Goal: Transaction & Acquisition: Book appointment/travel/reservation

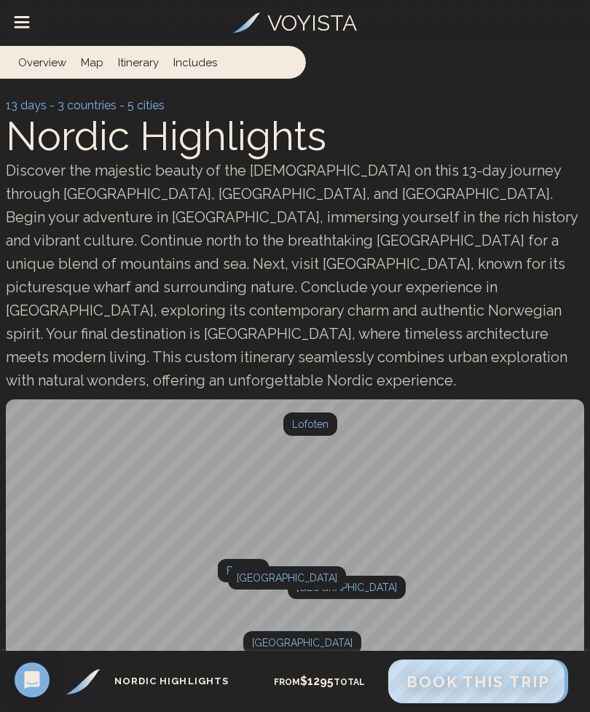
click at [143, 52] on link "Itinerary" at bounding box center [138, 62] width 55 height 33
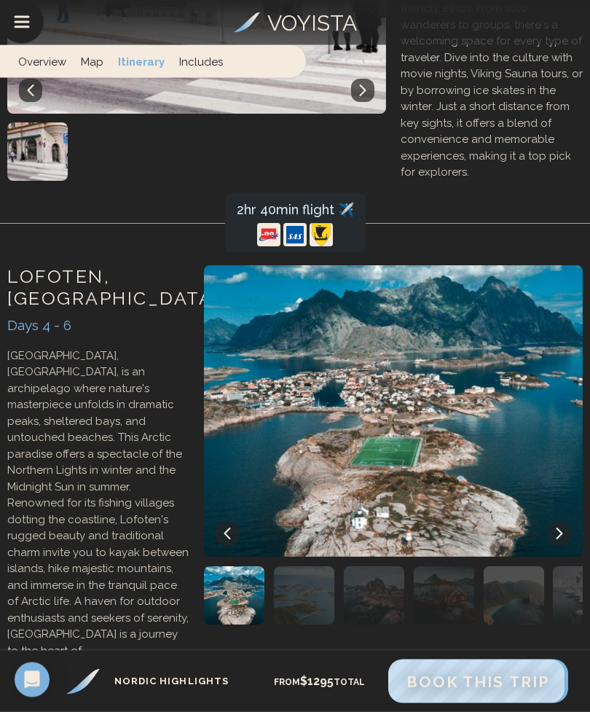
scroll to position [1569, 0]
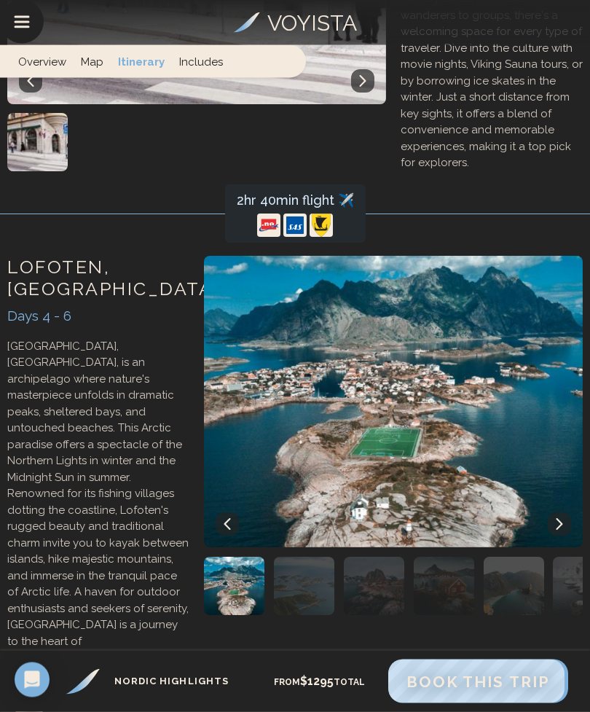
click at [130, 678] on p "See the Lofoten itinerary..." at bounding box center [98, 686] width 182 height 17
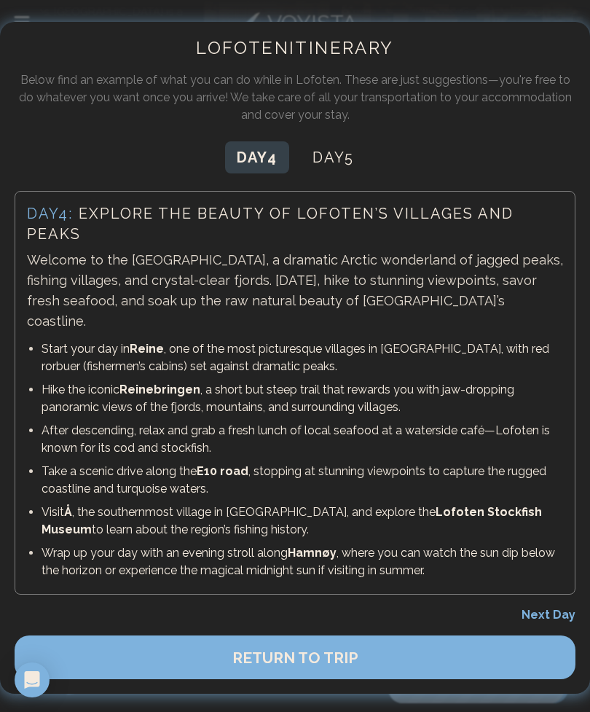
scroll to position [906, 0]
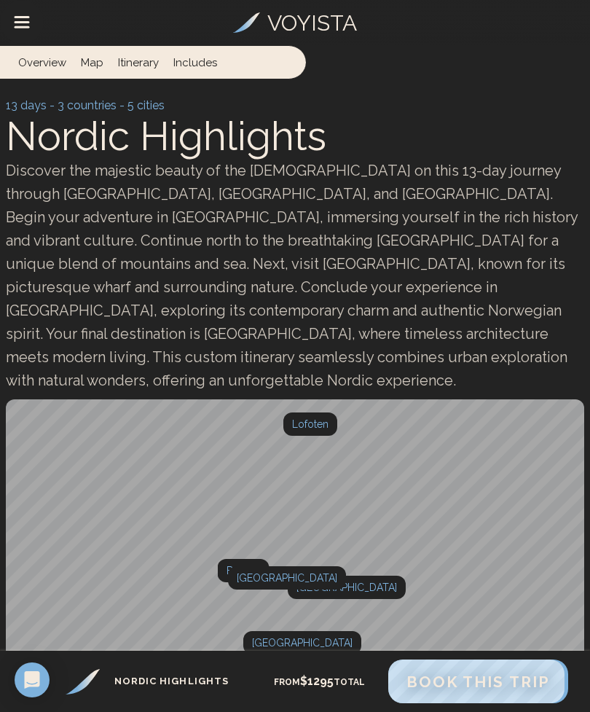
click at [39, 65] on link "Overview" at bounding box center [45, 62] width 55 height 33
click at [138, 57] on link "Itinerary" at bounding box center [141, 61] width 55 height 33
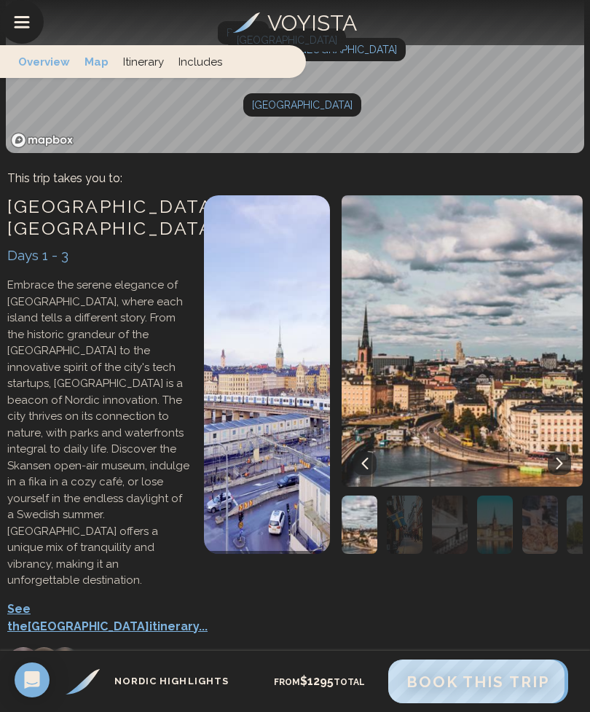
scroll to position [549, 0]
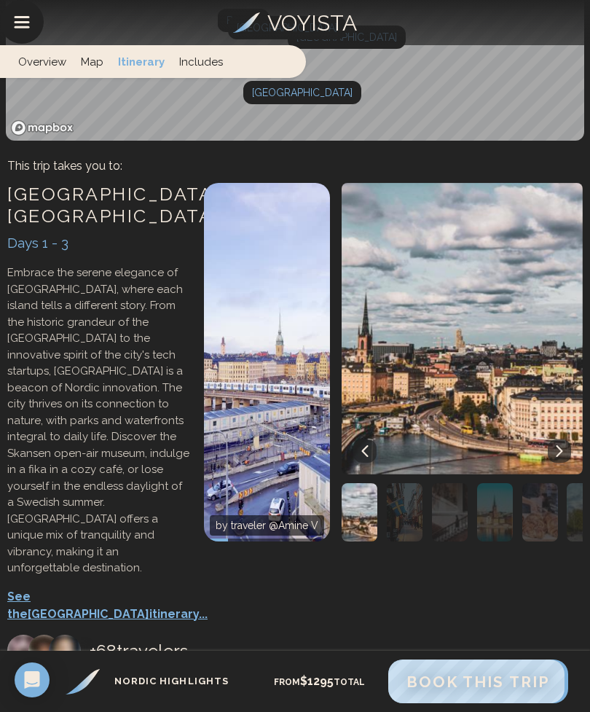
click at [204, 65] on link "Includes" at bounding box center [201, 61] width 58 height 33
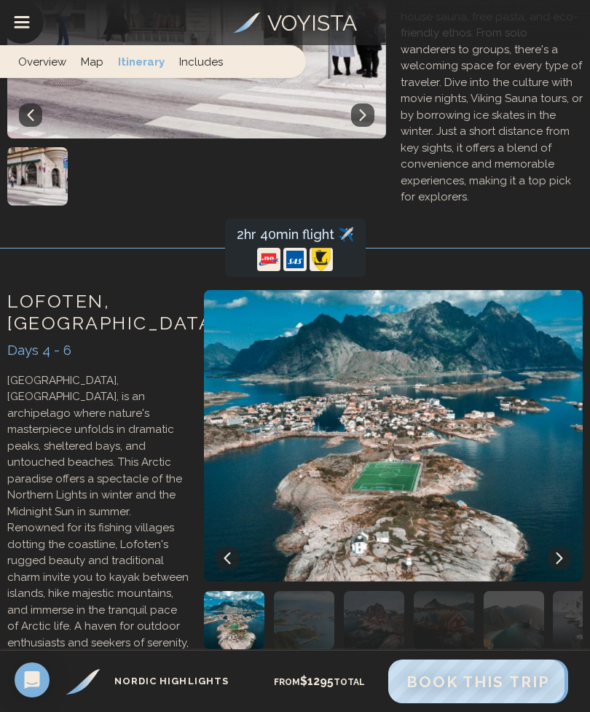
scroll to position [5570, 0]
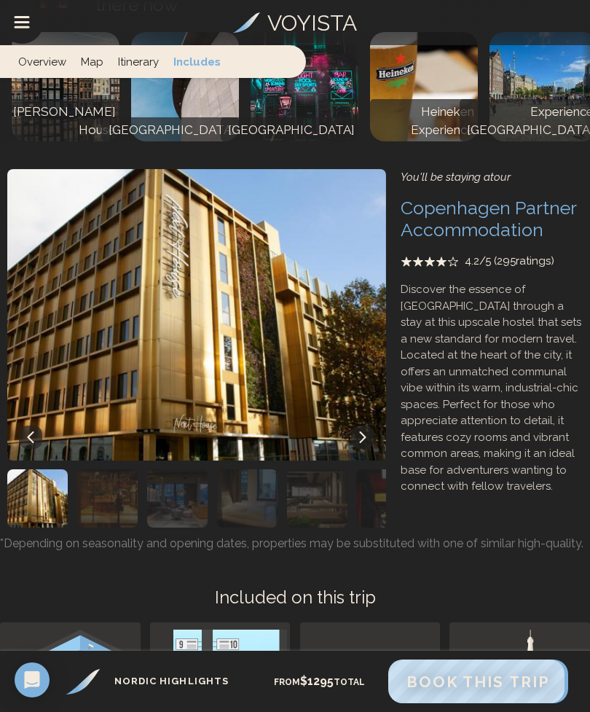
click at [452, 682] on span "Book This Trip" at bounding box center [479, 681] width 144 height 18
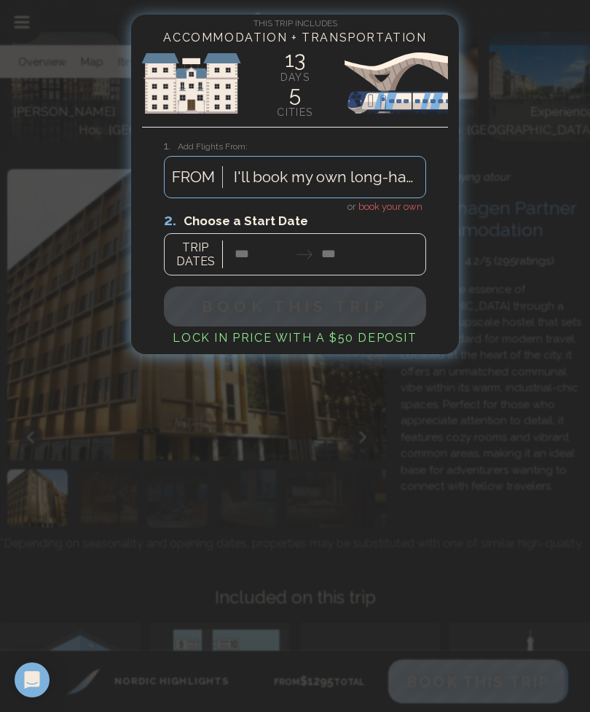
click at [192, 248] on div at bounding box center [295, 243] width 262 height 65
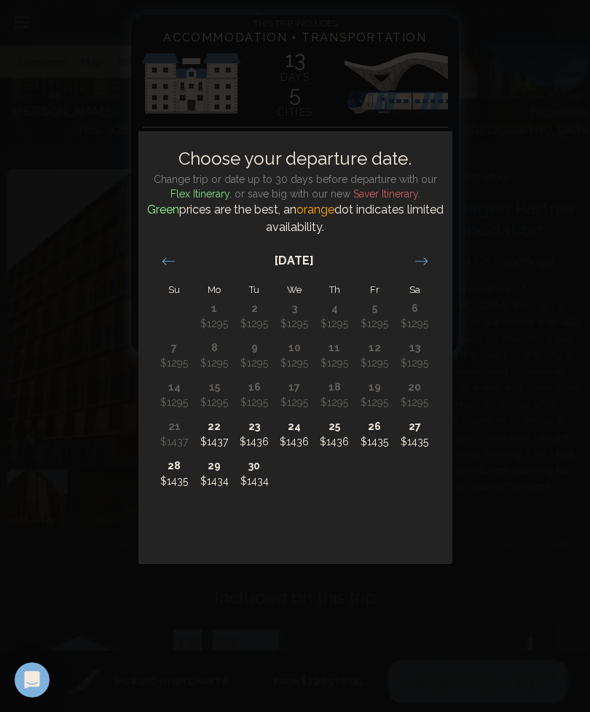
click at [421, 259] on icon "Move forward to switch to the next month." at bounding box center [422, 261] width 14 height 14
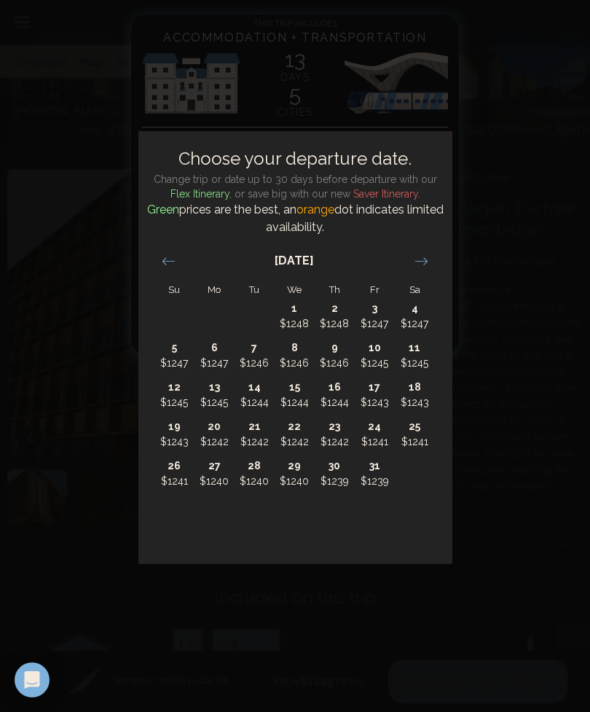
click at [420, 259] on icon "Move forward to switch to the next month." at bounding box center [422, 261] width 14 height 14
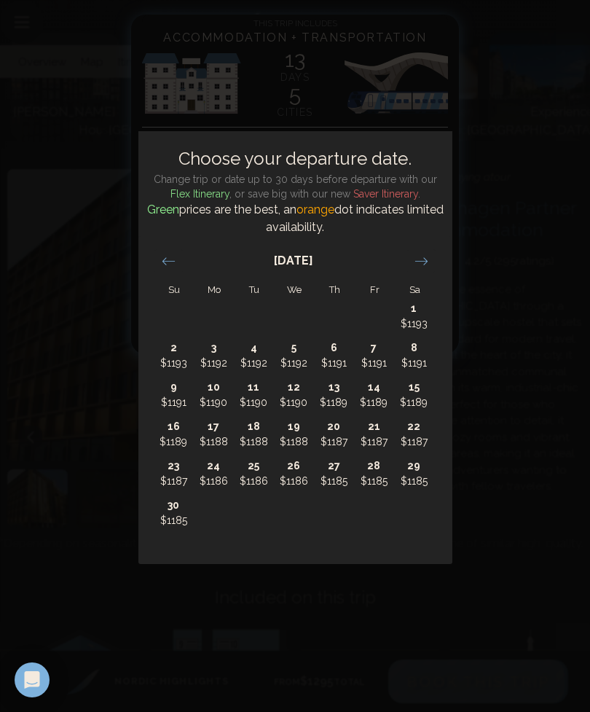
click at [417, 263] on icon "Move forward to switch to the next month." at bounding box center [422, 261] width 14 height 14
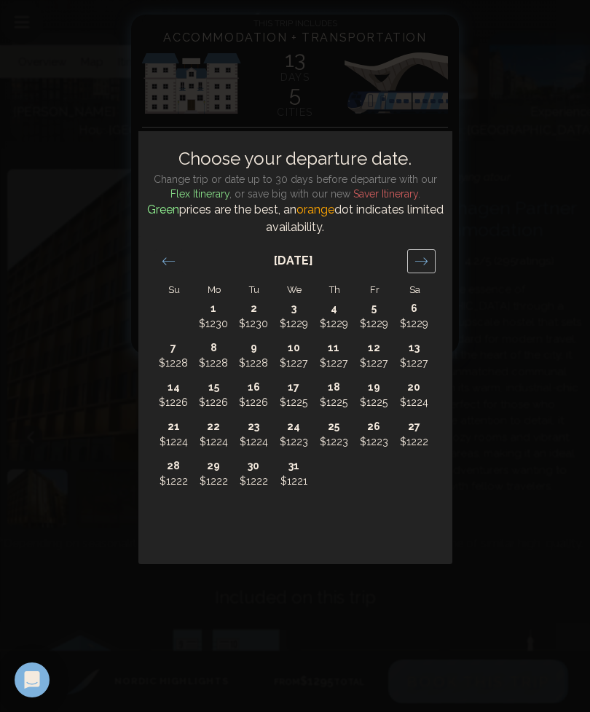
click at [417, 263] on icon "Move forward to switch to the next month." at bounding box center [422, 261] width 14 height 14
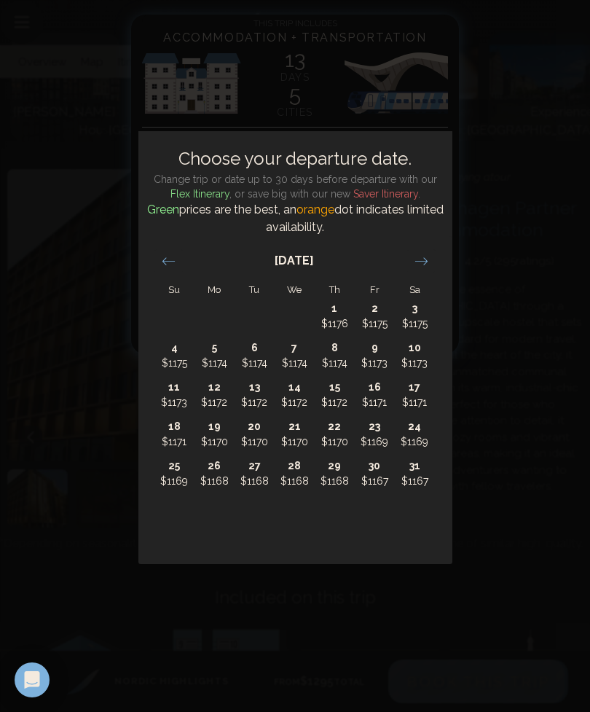
click at [423, 251] on div "Move forward to switch to the next month." at bounding box center [421, 261] width 28 height 24
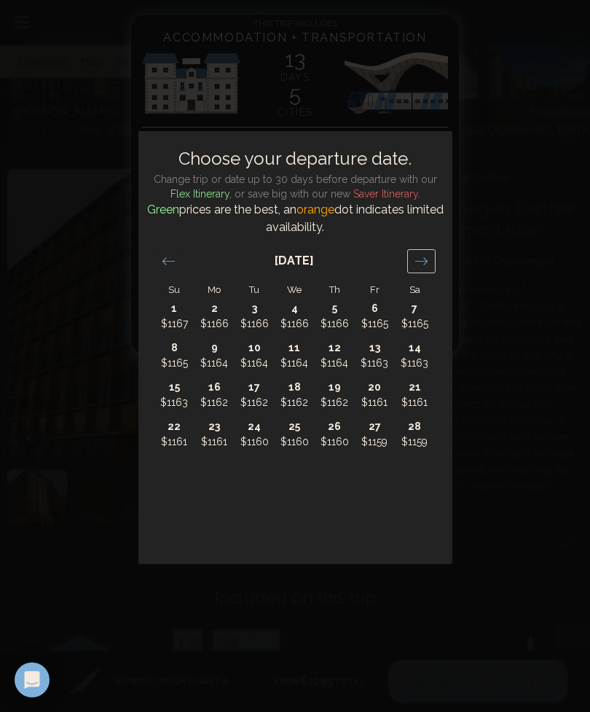
click at [424, 251] on div "Move forward to switch to the next month." at bounding box center [421, 261] width 28 height 24
click at [423, 250] on div "Move forward to switch to the next month." at bounding box center [421, 261] width 28 height 24
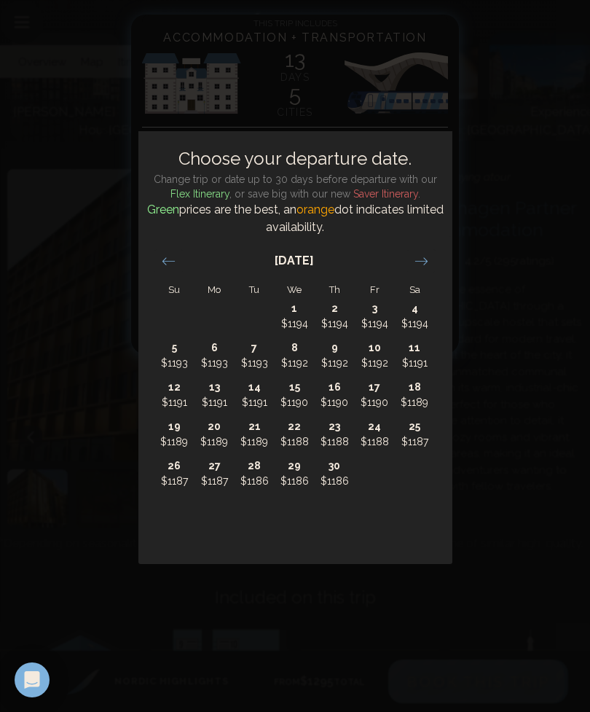
click at [425, 257] on icon "Move forward to switch to the next month." at bounding box center [422, 261] width 14 height 14
click at [424, 256] on icon "Move forward to switch to the next month." at bounding box center [422, 261] width 14 height 14
click at [423, 255] on icon "Move forward to switch to the next month." at bounding box center [422, 261] width 14 height 14
click at [423, 253] on div "Move forward to switch to the next month." at bounding box center [421, 261] width 28 height 24
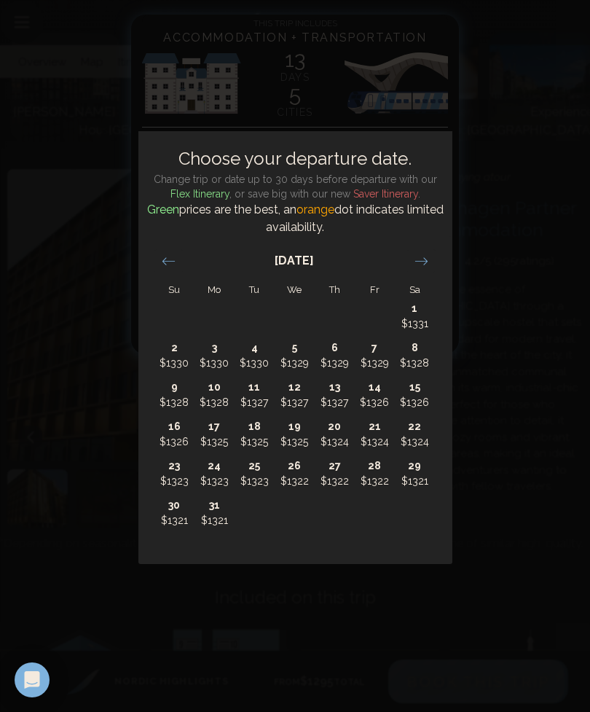
click at [427, 253] on div "Move forward to switch to the next month." at bounding box center [421, 261] width 28 height 24
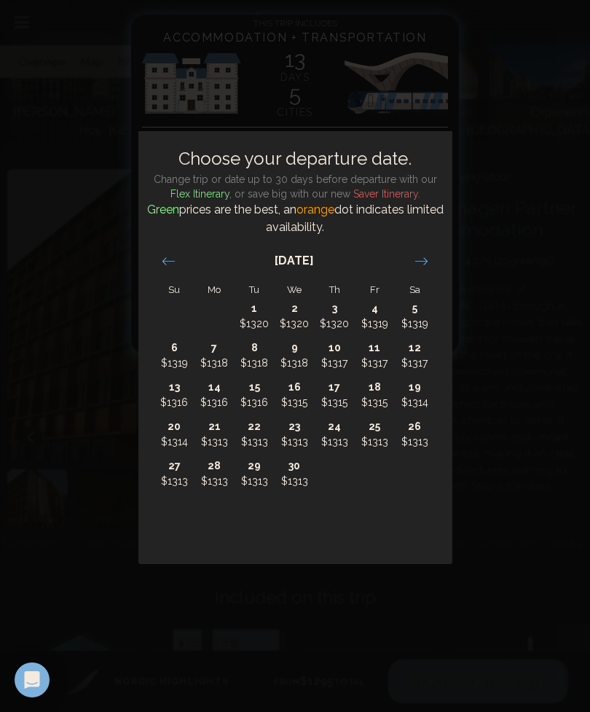
click at [423, 259] on icon "Move forward to switch to the next month." at bounding box center [422, 261] width 14 height 14
click at [172, 263] on icon "Move backward to switch to the previous month." at bounding box center [169, 261] width 14 height 14
click at [374, 399] on p "$1315" at bounding box center [375, 402] width 39 height 15
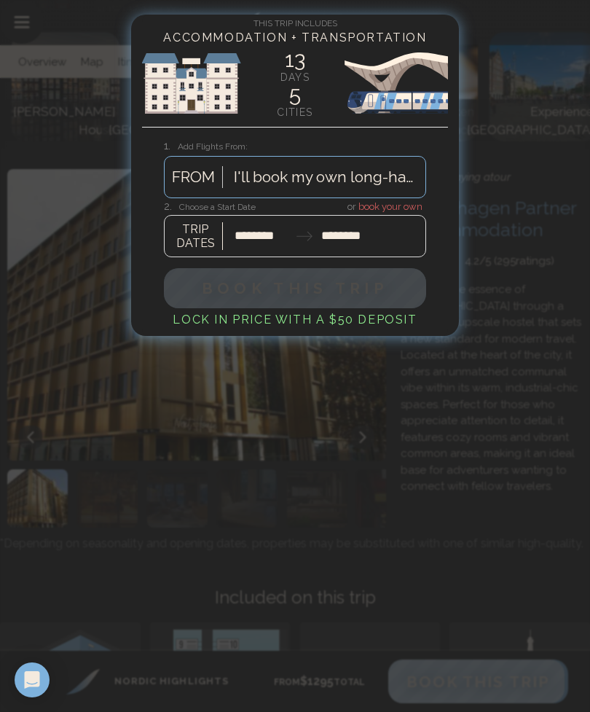
type input "********"
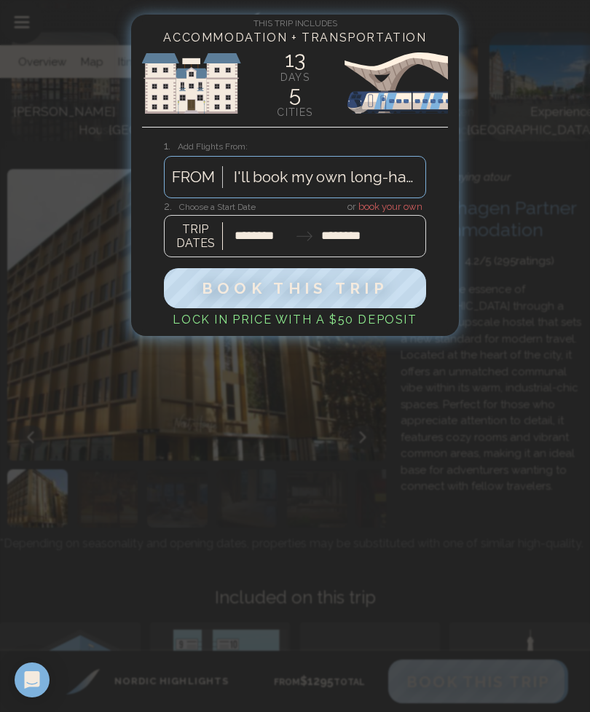
click at [279, 463] on div at bounding box center [295, 356] width 590 height 712
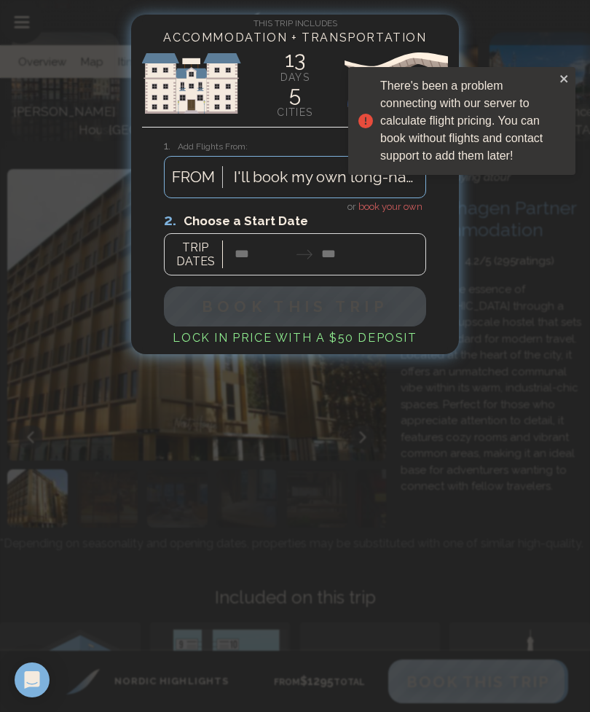
click at [193, 249] on div at bounding box center [295, 243] width 262 height 65
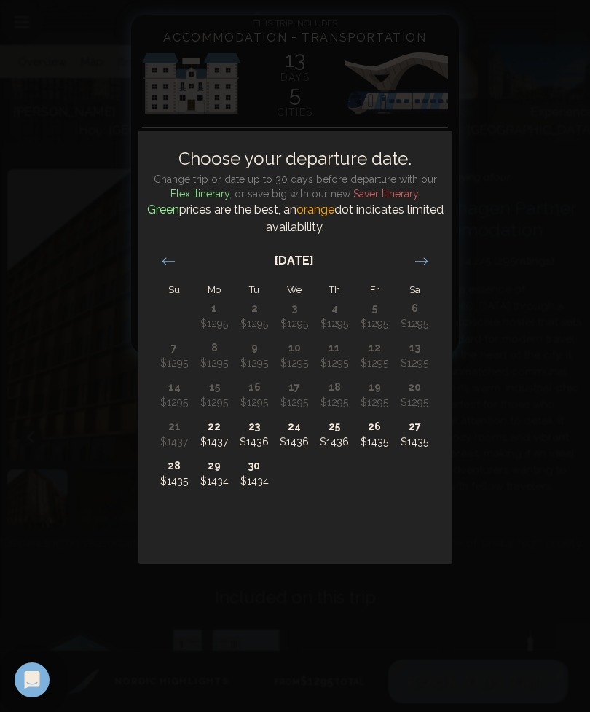
click at [419, 262] on icon "Move forward to switch to the next month." at bounding box center [422, 261] width 14 height 14
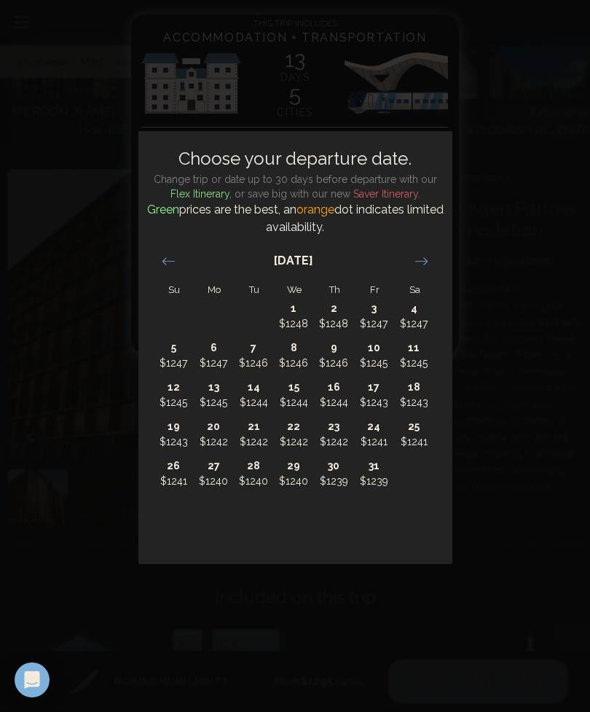
click at [418, 262] on icon "Move forward to switch to the next month." at bounding box center [422, 261] width 14 height 14
click at [425, 260] on icon "Move forward to switch to the next month." at bounding box center [422, 261] width 14 height 14
click at [425, 259] on icon "Move forward to switch to the next month." at bounding box center [421, 260] width 12 height 7
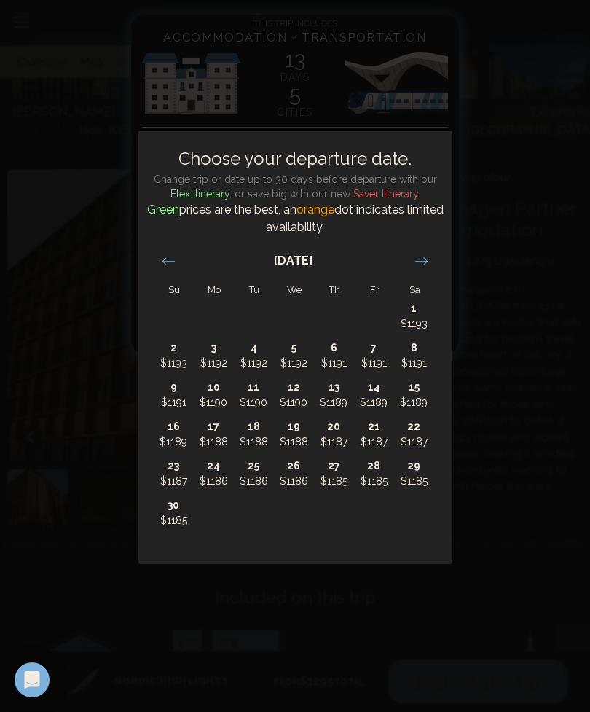
click at [423, 262] on icon "Move forward to switch to the next month." at bounding box center [422, 261] width 14 height 14
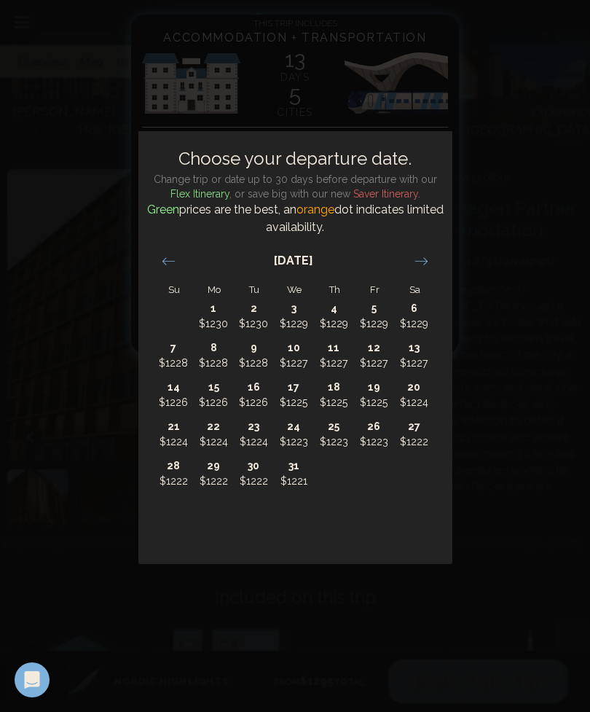
click at [422, 262] on icon "Move forward to switch to the next month." at bounding box center [422, 261] width 14 height 14
click at [420, 263] on icon "Move forward to switch to the next month." at bounding box center [422, 261] width 14 height 14
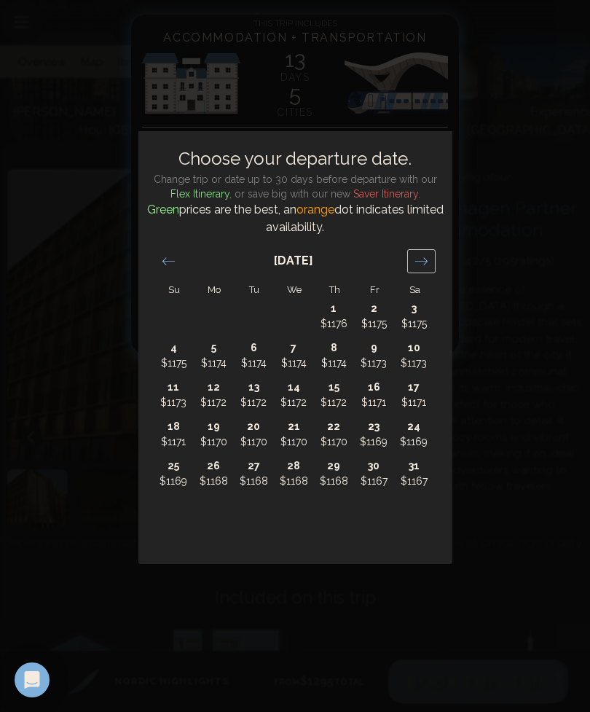
click at [420, 263] on icon "Move forward to switch to the next month." at bounding box center [422, 261] width 14 height 14
click at [423, 259] on icon "Move forward to switch to the next month." at bounding box center [422, 261] width 14 height 14
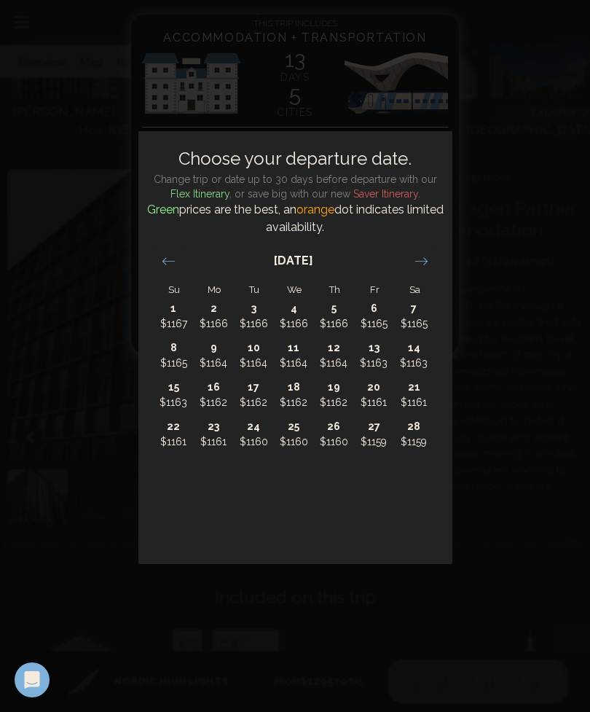
click at [423, 259] on icon "Move forward to switch to the next month." at bounding box center [422, 261] width 14 height 14
click at [423, 262] on icon "Move forward to switch to the next month." at bounding box center [422, 261] width 14 height 14
click at [427, 262] on icon "Move forward to switch to the next month." at bounding box center [422, 261] width 14 height 14
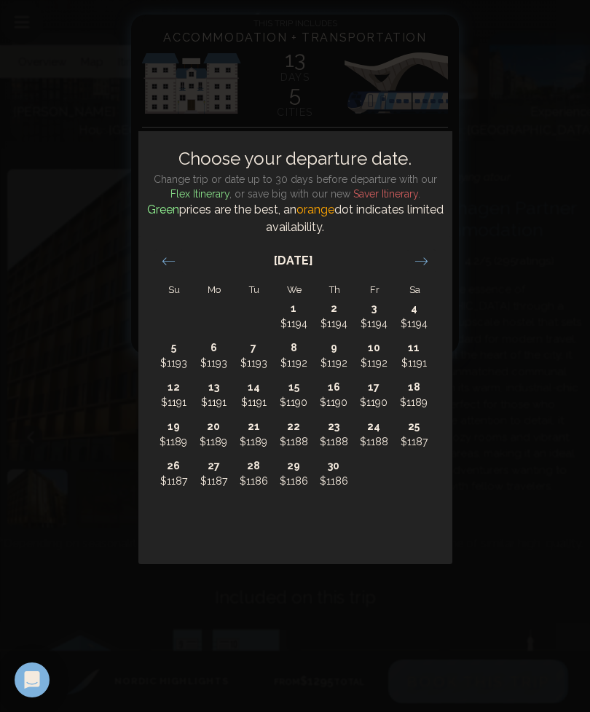
click at [427, 262] on icon "Move forward to switch to the next month." at bounding box center [422, 261] width 14 height 14
click at [427, 264] on icon "Move forward to switch to the next month." at bounding box center [422, 261] width 14 height 14
click at [426, 264] on icon "Move forward to switch to the next month." at bounding box center [422, 261] width 14 height 14
click at [425, 264] on icon "Move forward to switch to the next month." at bounding box center [422, 261] width 14 height 14
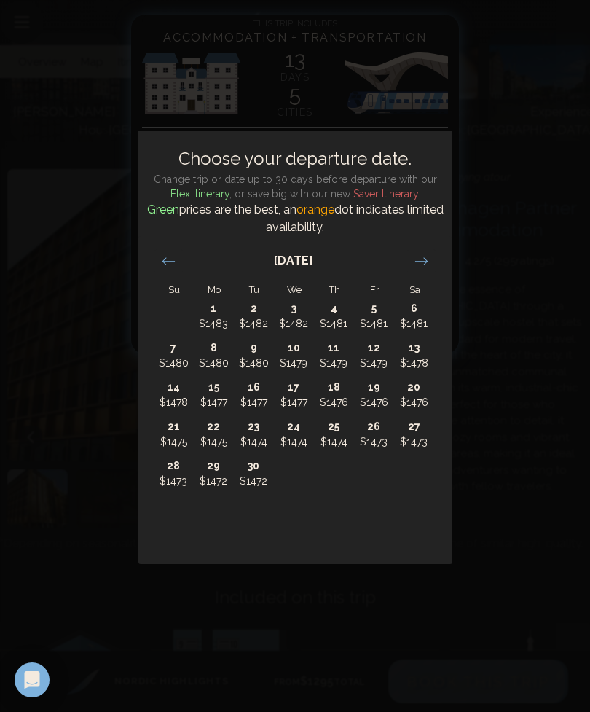
click at [420, 266] on icon "Move forward to switch to the next month." at bounding box center [422, 261] width 14 height 14
click at [419, 265] on icon "Move forward to switch to the next month." at bounding box center [422, 261] width 14 height 14
click at [421, 255] on icon "Move forward to switch to the next month." at bounding box center [422, 261] width 14 height 14
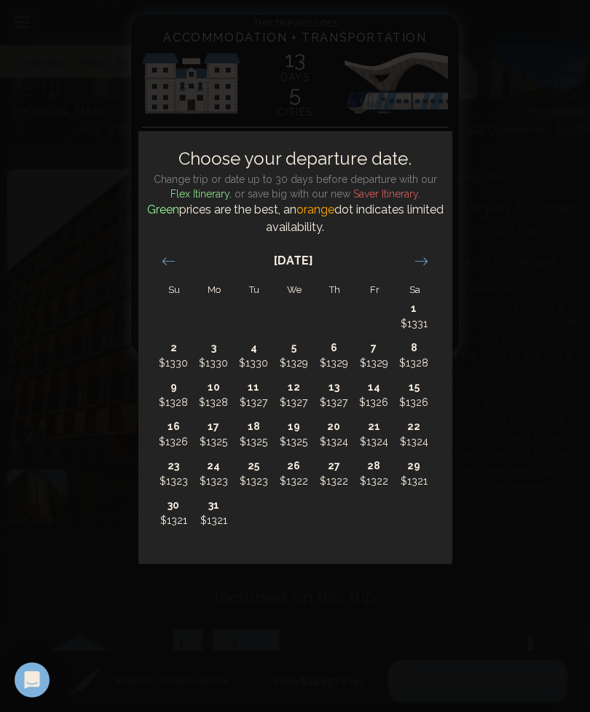
click at [421, 254] on icon "Move forward to switch to the next month." at bounding box center [422, 261] width 14 height 14
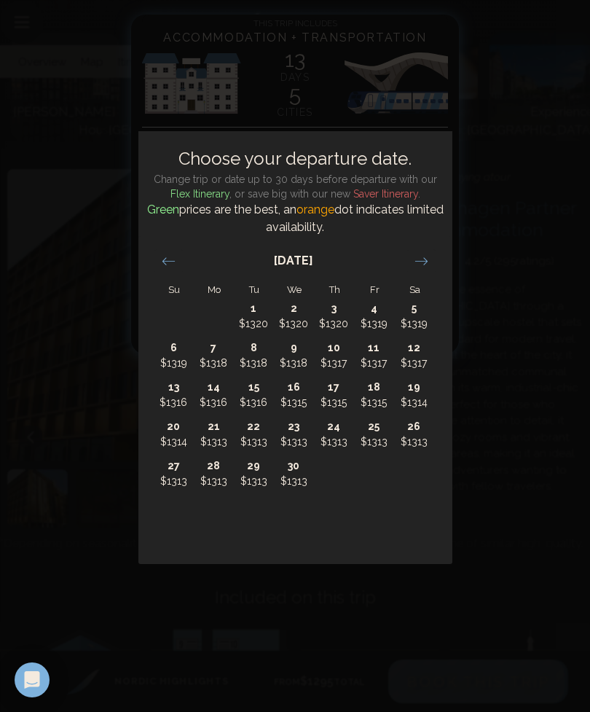
click at [423, 254] on icon "Move forward to switch to the next month." at bounding box center [422, 261] width 14 height 14
click at [165, 261] on icon "Move backward to switch to the previous month." at bounding box center [168, 260] width 12 height 7
click at [173, 352] on p "6" at bounding box center [174, 347] width 39 height 15
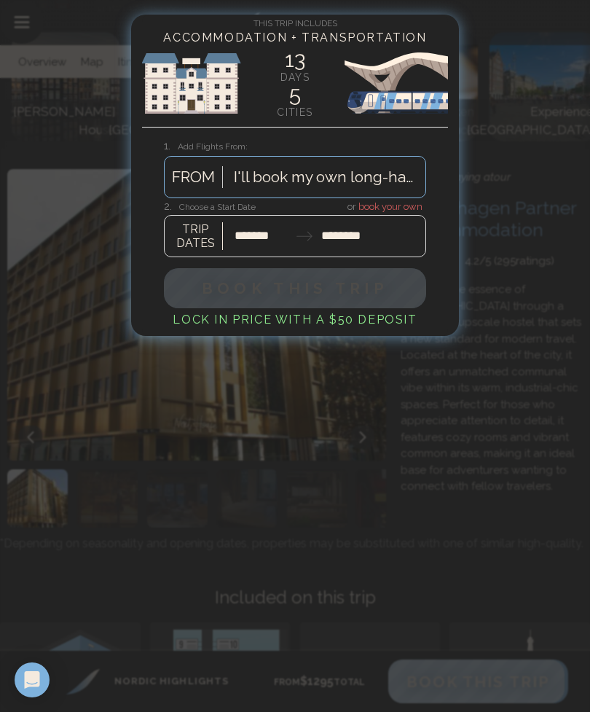
type input "*******"
type input "********"
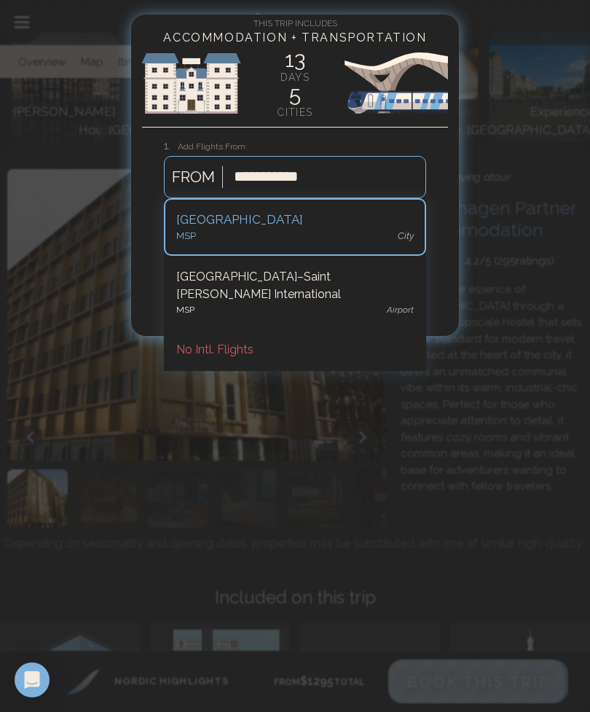
type input "**********"
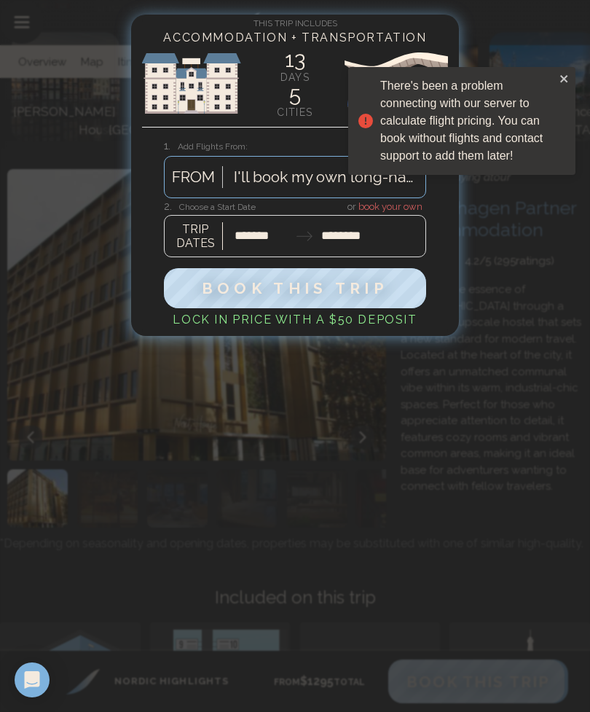
click at [567, 53] on div at bounding box center [295, 356] width 590 height 712
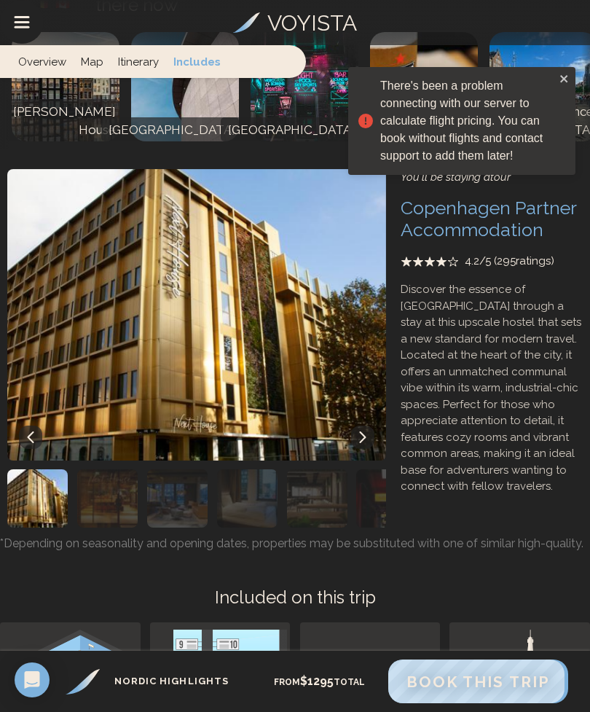
click at [560, 83] on icon "close" at bounding box center [565, 79] width 10 height 12
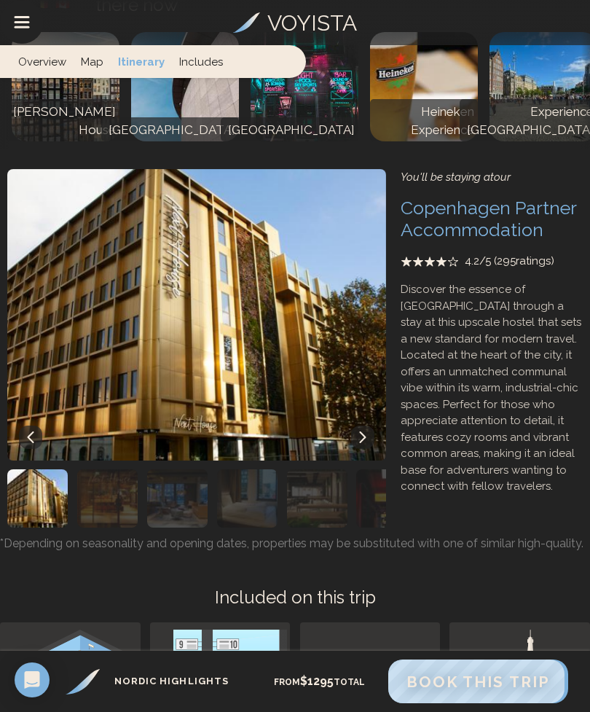
scroll to position [5564, 0]
